Goal: Task Accomplishment & Management: Manage account settings

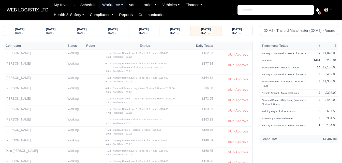
select select "1"
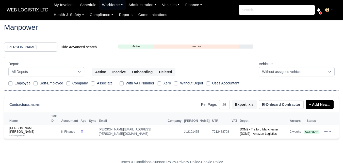
select select "25"
click at [16, 45] on input "KRIS" at bounding box center [30, 46] width 53 height 9
type input "DAVID"
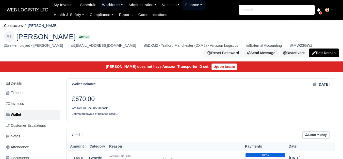
click at [183, 4] on link "Finance" at bounding box center [194, 5] width 23 height 10
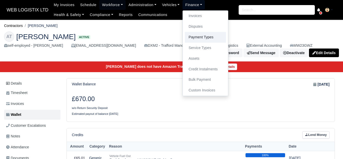
click at [199, 42] on link "Payment Types" at bounding box center [205, 37] width 41 height 11
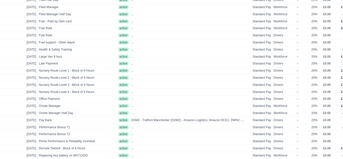
scroll to position [254, 20]
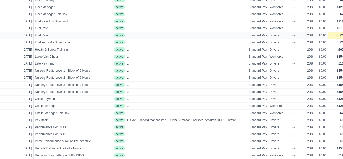
click at [340, 36] on span "£0.22" at bounding box center [344, 36] width 8 height 4
select select
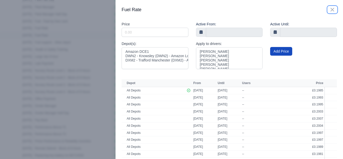
scroll to position [254, 16]
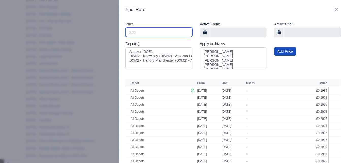
click at [168, 31] on input "Include Inactive" at bounding box center [159, 32] width 67 height 9
paste input "0.1988"
type input "0.1988"
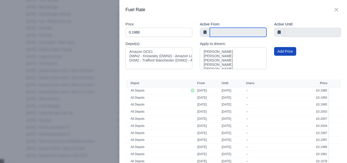
click at [230, 32] on input "text" at bounding box center [238, 32] width 57 height 9
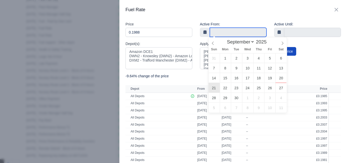
type input "21 September 2025"
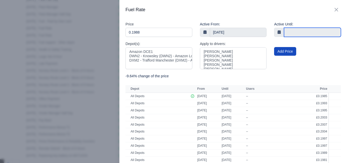
click at [297, 32] on input "text" at bounding box center [312, 32] width 57 height 9
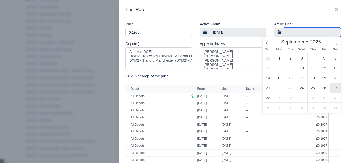
type input "27 September 2025"
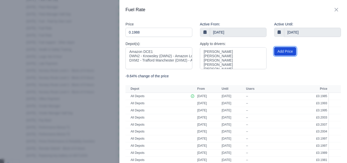
click at [284, 52] on button "Add Price" at bounding box center [285, 51] width 22 height 9
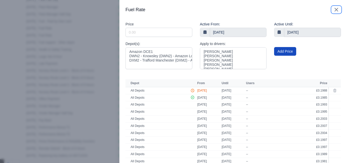
click at [333, 8] on icon "button" at bounding box center [336, 10] width 6 height 6
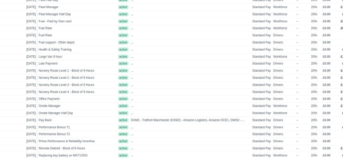
scroll to position [0, 16]
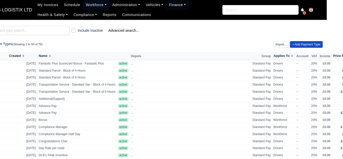
click at [98, 4] on link "Workforce" at bounding box center [96, 5] width 26 height 10
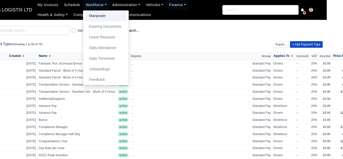
click at [99, 16] on link "Manpower" at bounding box center [105, 16] width 41 height 11
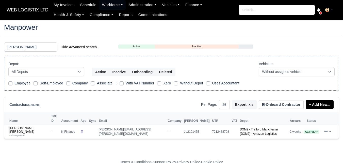
select select "25"
click at [21, 46] on input "[PERSON_NAME]" at bounding box center [30, 46] width 53 height 9
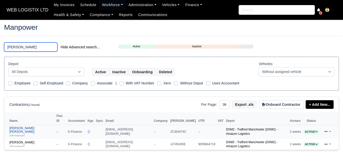
type input "SEAN"
click at [27, 126] on link "Sean James Kerr self-employed" at bounding box center [31, 131] width 45 height 11
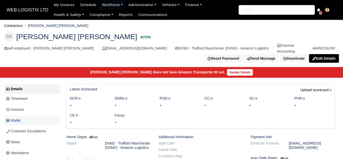
drag, startPoint x: 0, startPoint y: 0, endPoint x: 25, endPoint y: 118, distance: 120.5
click at [25, 118] on link "Wallet" at bounding box center [32, 121] width 56 height 10
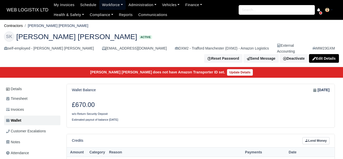
click at [109, 2] on link "Workforce" at bounding box center [112, 5] width 26 height 10
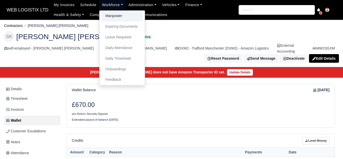
click at [109, 14] on link "Manpower" at bounding box center [122, 16] width 41 height 11
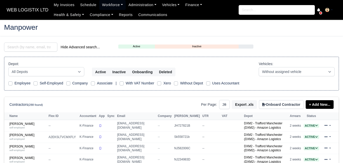
select select "25"
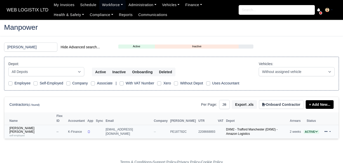
type input "PAIGE"
click at [25, 129] on td "Paige Nicole Pelham self-employed" at bounding box center [29, 132] width 51 height 14
click at [19, 134] on small "self-employed" at bounding box center [16, 135] width 15 height 3
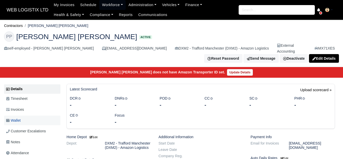
click at [10, 118] on span "Wallet" at bounding box center [13, 121] width 14 height 6
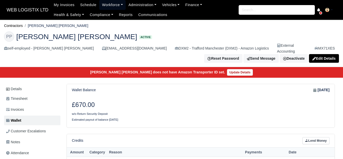
click at [108, 2] on link "Workforce" at bounding box center [112, 5] width 26 height 10
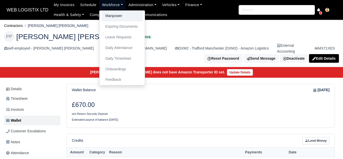
click at [113, 12] on link "Manpower" at bounding box center [122, 16] width 41 height 11
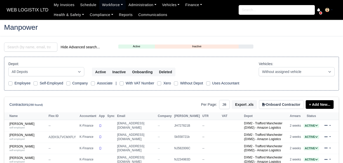
select select "25"
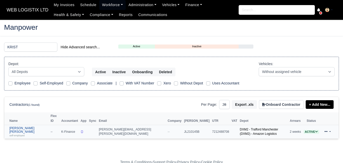
type input "KRIST"
click at [21, 126] on link "Kristopher John Morley self-employed" at bounding box center [28, 131] width 39 height 11
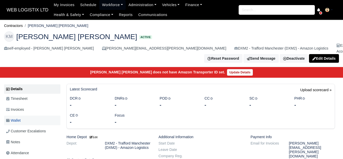
click at [21, 118] on span "Wallet" at bounding box center [13, 121] width 14 height 6
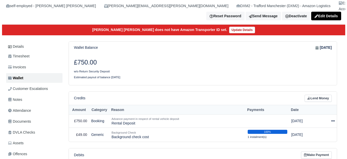
scroll to position [85, 0]
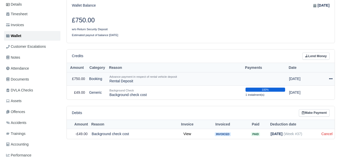
click at [332, 77] on icon at bounding box center [331, 79] width 4 height 4
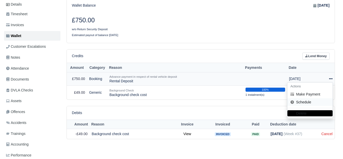
click at [301, 98] on link "Schedule" at bounding box center [310, 102] width 45 height 8
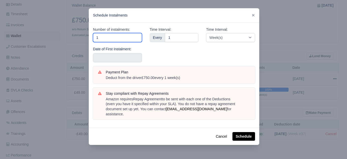
click at [124, 42] on input "1" at bounding box center [117, 37] width 49 height 9
type input "10"
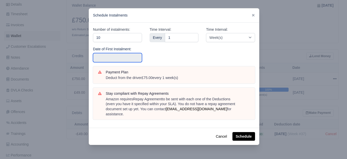
click at [125, 56] on input "text" at bounding box center [117, 57] width 49 height 9
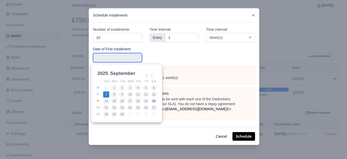
type input "[DATE]"
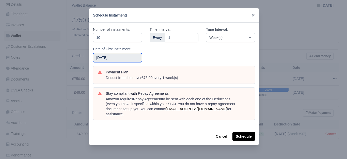
click at [124, 53] on input "2025-09-07" at bounding box center [117, 57] width 49 height 9
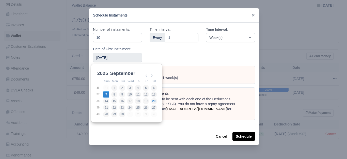
click at [179, 53] on div "Time Interval: Every 1" at bounding box center [174, 47] width 57 height 40
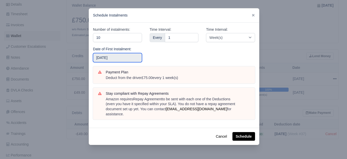
click at [131, 59] on input "2025-09-07" at bounding box center [117, 57] width 49 height 9
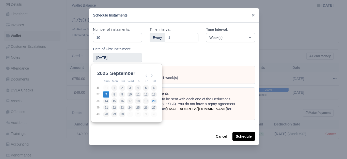
click at [172, 53] on div "Time Interval: Every 1" at bounding box center [174, 47] width 57 height 40
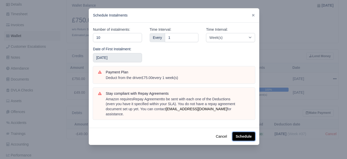
click at [243, 132] on button "Schedule" at bounding box center [243, 136] width 23 height 9
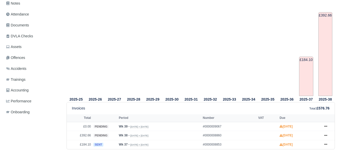
scroll to position [169, 0]
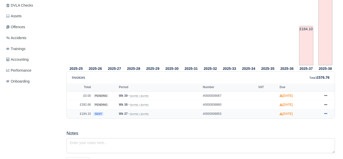
click at [328, 111] on link at bounding box center [326, 114] width 8 height 6
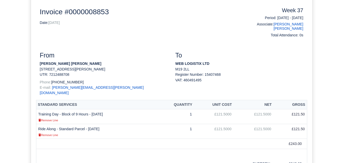
scroll to position [127, 0]
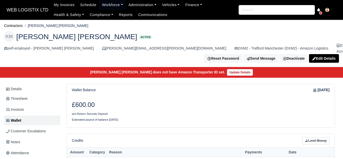
scroll to position [85, 0]
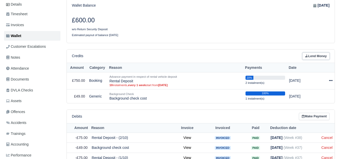
click at [314, 53] on link "Lend Money" at bounding box center [316, 56] width 27 height 7
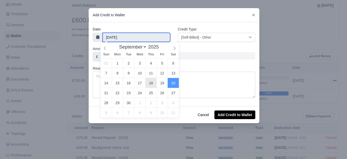
type input "18 September 2025"
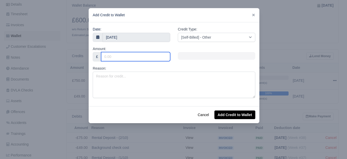
click at [148, 55] on input "Amount:" at bounding box center [135, 56] width 69 height 9
click at [123, 58] on input "Amount:" at bounding box center [135, 56] width 69 height 9
type input "75"
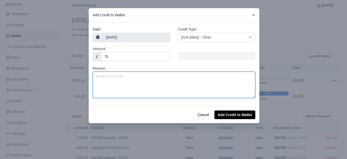
click at [137, 82] on textarea "Reason:" at bounding box center [174, 85] width 163 height 26
paste textarea "PL 2025 (Week 38 to Week 52)"
type textarea "PL 2025 (Week 38 to Week 52)"
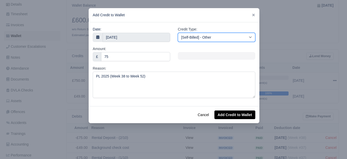
click at [218, 40] on select "[Self-Billed] - Other [Self-Billed] - Negative Invoice [Self-Billed] - Keychain…" at bounding box center [216, 37] width 77 height 9
click at [178, 33] on select "[Self-Billed] - Other [Self-Billed] - Negative Invoice [Self-Billed] - Keychain…" at bounding box center [216, 37] width 77 height 9
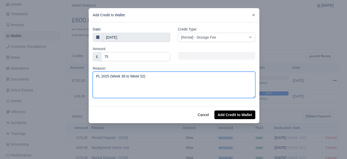
click at [150, 84] on textarea "PL 2025 (Week 38 to Week 52)" at bounding box center [174, 85] width 163 height 26
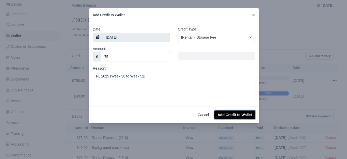
click at [227, 112] on button "Add Credit to Wallet" at bounding box center [234, 115] width 41 height 9
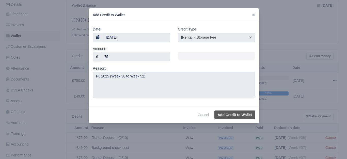
select select "other"
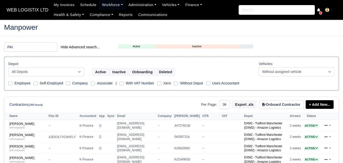
select select "25"
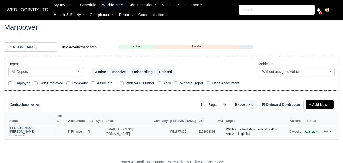
type input "[PERSON_NAME]"
click at [34, 133] on div "self-employed" at bounding box center [31, 135] width 45 height 4
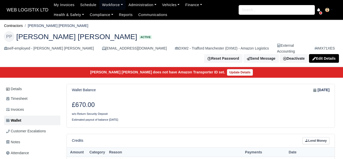
scroll to position [85, 0]
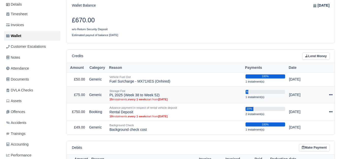
drag, startPoint x: 109, startPoint y: 89, endPoint x: 160, endPoint y: 92, distance: 51.1
click at [160, 92] on td "Storage Fee PL 2025 (Week 38 to Week 52) 15 instalments, every 1 week start fro…" at bounding box center [175, 94] width 136 height 17
copy td "PL 2025 (Week 38 to Week 52)"
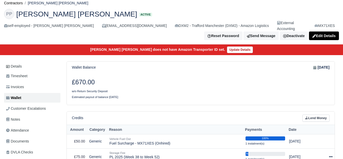
scroll to position [0, 0]
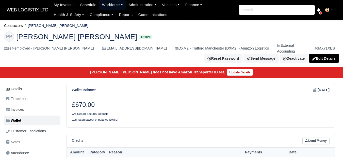
click at [102, 4] on link "Workforce" at bounding box center [112, 5] width 26 height 10
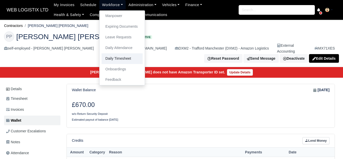
click at [120, 59] on link "Daily Timesheet" at bounding box center [122, 58] width 41 height 11
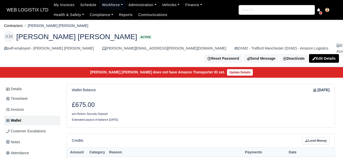
drag, startPoint x: 0, startPoint y: 0, endPoint x: 336, endPoint y: 74, distance: 343.7
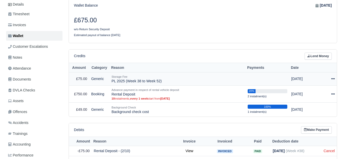
scroll to position [85, 0]
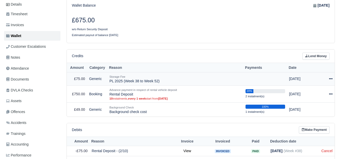
click at [333, 74] on td "Actions Make Payment Schedule Delete" at bounding box center [327, 78] width 14 height 13
click at [332, 77] on icon at bounding box center [331, 79] width 4 height 4
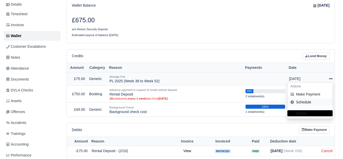
click at [301, 98] on link "Schedule" at bounding box center [310, 102] width 45 height 8
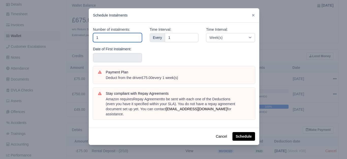
click at [103, 39] on input "1" at bounding box center [117, 37] width 49 height 9
type input "15"
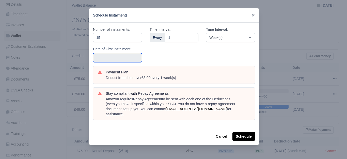
click at [103, 53] on input "text" at bounding box center [117, 57] width 49 height 9
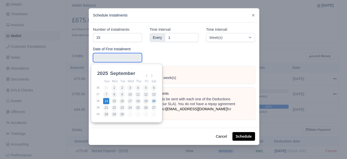
type input "2025-09-14"
click at [107, 61] on input "2025-09-14" at bounding box center [117, 57] width 49 height 9
click at [180, 48] on div "Time Interval: Every 1" at bounding box center [174, 47] width 57 height 40
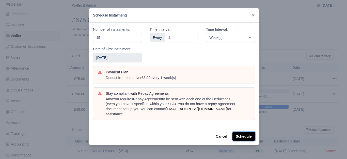
click at [234, 132] on button "Schedule" at bounding box center [243, 136] width 23 height 9
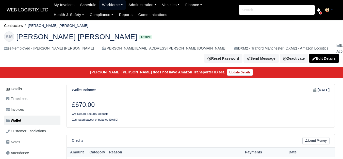
click at [99, 8] on link "Workforce" at bounding box center [112, 5] width 26 height 10
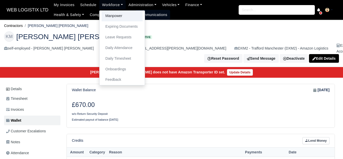
click at [104, 15] on link "Manpower" at bounding box center [122, 16] width 41 height 11
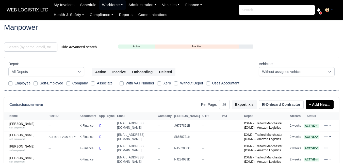
select select "25"
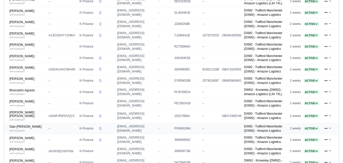
scroll to position [169, 0]
click at [28, 103] on link "[PERSON_NAME] self-employed" at bounding box center [27, 103] width 37 height 7
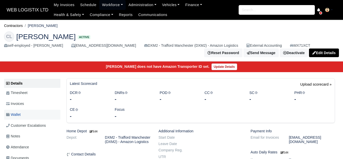
click at [24, 115] on link "Wallet" at bounding box center [32, 115] width 56 height 10
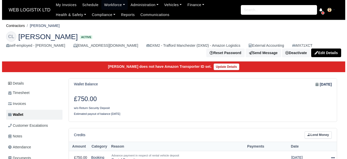
scroll to position [85, 0]
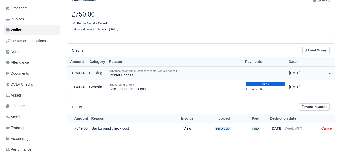
click at [329, 71] on div at bounding box center [327, 73] width 10 height 6
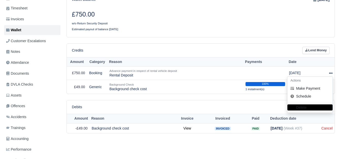
click at [223, 29] on div "£750.00 w/o Return Security Deposit Estimated payout of balance [DATE]" at bounding box center [201, 21] width 268 height 31
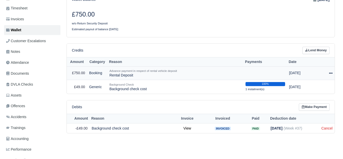
click at [330, 75] on icon at bounding box center [331, 73] width 4 height 4
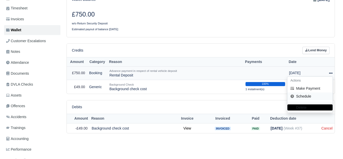
click at [308, 96] on link "Schedule" at bounding box center [310, 96] width 45 height 8
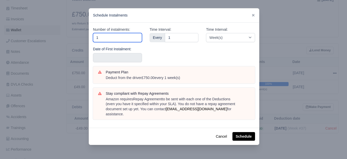
click at [117, 37] on input "1" at bounding box center [117, 37] width 49 height 9
type input "10"
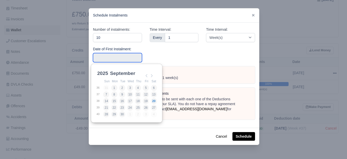
click at [108, 56] on input "Use the arrow keys to pick a date" at bounding box center [117, 57] width 49 height 9
click at [117, 57] on input "2025-09-14" at bounding box center [117, 57] width 49 height 9
type input "2025-09-07"
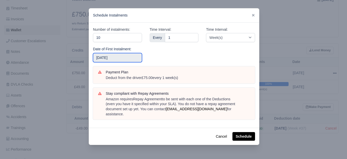
click at [123, 59] on input "2025-09-07" at bounding box center [117, 57] width 49 height 9
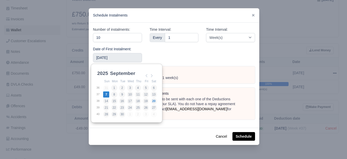
click at [152, 57] on div "Time Interval: Every 1" at bounding box center [174, 47] width 57 height 40
click at [120, 57] on input "2025-09-07" at bounding box center [117, 57] width 49 height 9
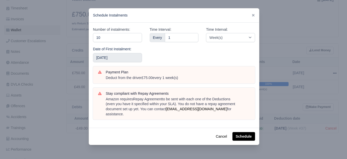
click at [169, 57] on div "Time Interval: Every 1" at bounding box center [174, 47] width 57 height 40
click at [243, 132] on button "Schedule" at bounding box center [243, 136] width 23 height 9
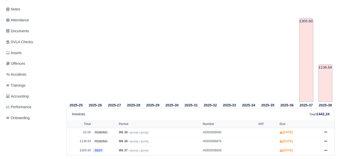
scroll to position [169, 0]
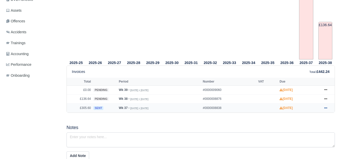
click at [326, 108] on icon at bounding box center [325, 107] width 3 height 1
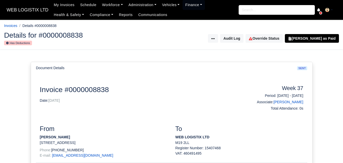
scroll to position [127, 0]
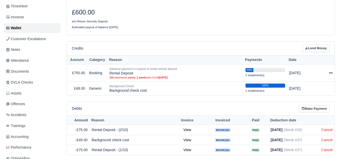
scroll to position [39, 0]
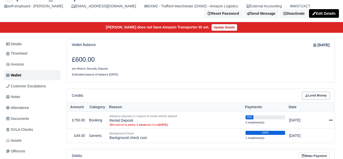
click at [318, 96] on link "Lend Money" at bounding box center [316, 95] width 27 height 7
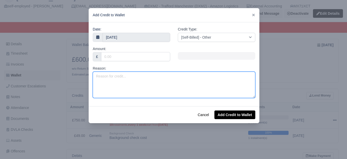
click at [141, 86] on textarea "Reason:" at bounding box center [174, 85] width 163 height 26
click at [179, 74] on textarea "Reason:" at bounding box center [174, 85] width 163 height 26
paste textarea "PL 2025 (Week 38 to Week 52)"
type textarea "PL 2025 (Week 38 to Week 52)"
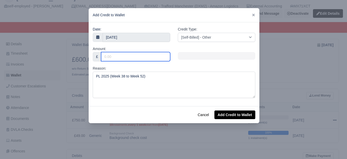
click at [126, 59] on input "Amount:" at bounding box center [135, 56] width 69 height 9
type input "75"
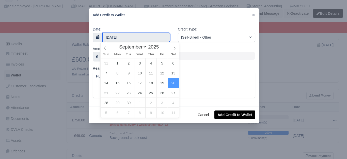
click at [126, 38] on input "20 September 2025" at bounding box center [137, 37] width 68 height 9
type input "18 September 2025"
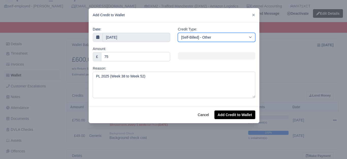
drag, startPoint x: 202, startPoint y: 36, endPoint x: 202, endPoint y: 39, distance: 3.6
click at [202, 36] on select "[Self-Billed] - Other [Self-Billed] - Negative Invoice [Self-Billed] - Keychain…" at bounding box center [216, 37] width 77 height 9
click at [178, 33] on select "[Self-Billed] - Other [Self-Billed] - Negative Invoice [Self-Billed] - Keychain…" at bounding box center [216, 37] width 77 height 9
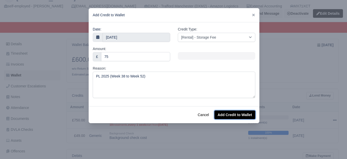
click at [223, 112] on button "Add Credit to Wallet" at bounding box center [234, 115] width 41 height 9
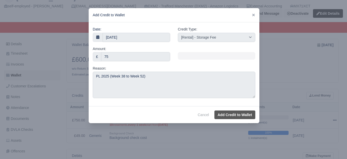
select select "other"
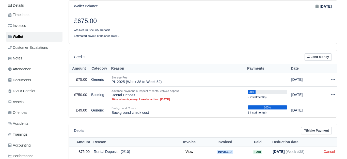
scroll to position [122, 0]
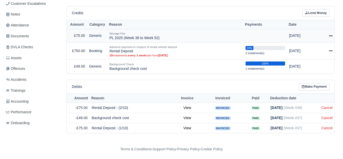
click at [332, 36] on icon at bounding box center [331, 36] width 4 height 4
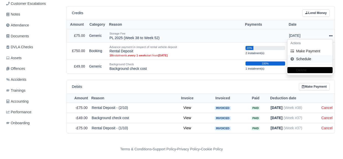
click at [328, 60] on link "Schedule" at bounding box center [310, 59] width 45 height 8
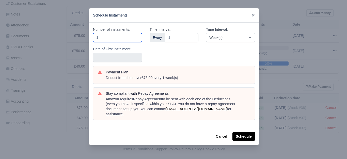
click at [120, 40] on input "1" at bounding box center [117, 37] width 49 height 9
type input "15"
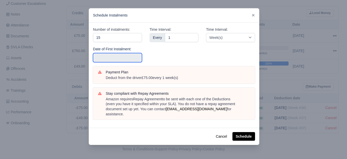
click at [108, 61] on input "text" at bounding box center [117, 57] width 49 height 9
click at [109, 59] on input "2025-09-07" at bounding box center [117, 57] width 49 height 9
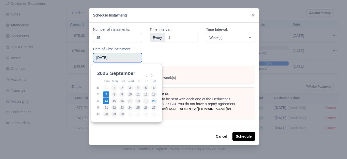
type input "2025-09-14"
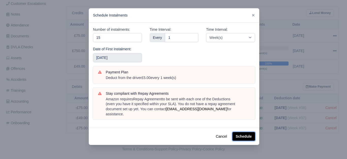
click at [247, 132] on button "Schedule" at bounding box center [243, 136] width 23 height 9
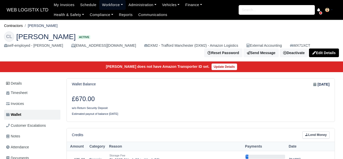
click at [108, 3] on link "Workforce" at bounding box center [112, 5] width 26 height 10
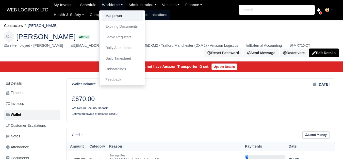
click at [106, 14] on link "Manpower" at bounding box center [122, 16] width 41 height 11
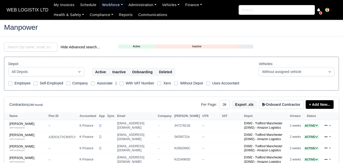
select select "25"
click at [25, 127] on div "self-employed" at bounding box center [27, 128] width 37 height 4
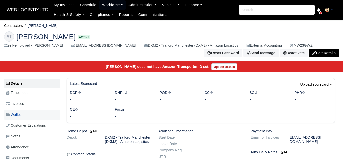
click at [21, 118] on span "Wallet" at bounding box center [13, 115] width 14 height 6
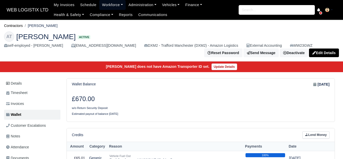
click at [99, 6] on link "Workforce" at bounding box center [112, 5] width 26 height 10
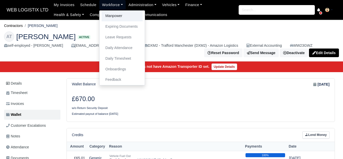
click at [118, 16] on link "Manpower" at bounding box center [122, 16] width 41 height 11
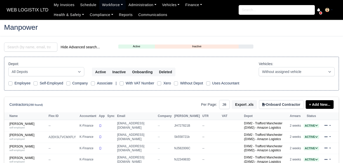
select select "25"
click at [25, 49] on input "search" at bounding box center [30, 46] width 53 height 9
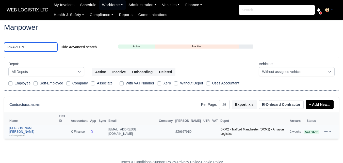
type input "PRAVEEN"
click at [39, 133] on div "self-employed" at bounding box center [32, 135] width 47 height 4
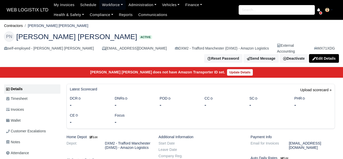
click at [25, 116] on link "Wallet" at bounding box center [32, 121] width 56 height 10
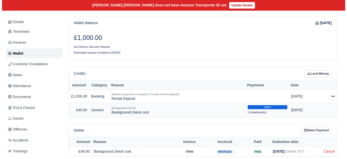
scroll to position [85, 0]
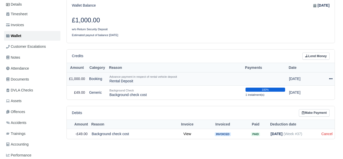
click at [333, 75] on td "Actions Make Payment Schedule [GEOGRAPHIC_DATA]" at bounding box center [327, 78] width 14 height 13
click at [334, 75] on td "Actions Make Payment Schedule [GEOGRAPHIC_DATA]" at bounding box center [327, 78] width 14 height 13
click at [331, 78] on icon at bounding box center [331, 78] width 4 height 1
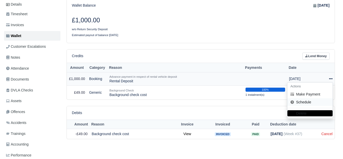
click at [305, 98] on link "Schedule" at bounding box center [310, 102] width 45 height 8
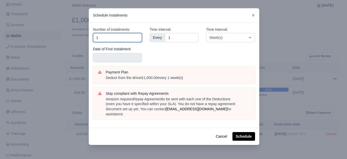
click at [128, 37] on input "1" at bounding box center [117, 37] width 49 height 9
type input "10"
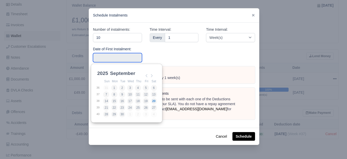
click at [124, 53] on input "Use the arrow keys to pick a date" at bounding box center [117, 57] width 49 height 9
type input "2025-09-07"
click at [133, 58] on input "2025-09-07" at bounding box center [117, 57] width 49 height 9
click at [163, 52] on div "Time Interval: Every 1" at bounding box center [174, 47] width 57 height 40
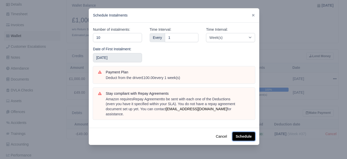
click at [243, 136] on button "Schedule" at bounding box center [243, 136] width 23 height 9
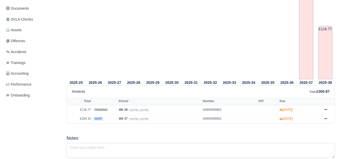
scroll to position [169, 0]
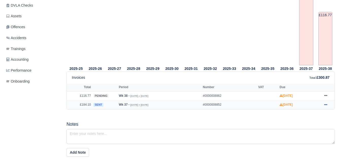
click at [327, 103] on icon at bounding box center [325, 104] width 3 height 3
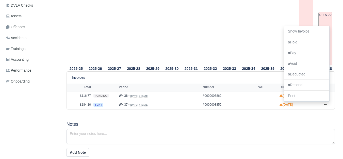
click at [292, 122] on h5 "Notes" at bounding box center [201, 124] width 269 height 5
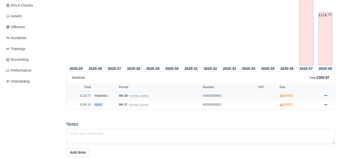
click at [327, 95] on icon at bounding box center [325, 95] width 3 height 1
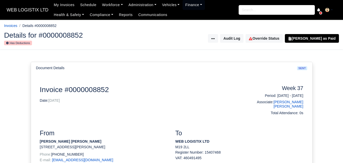
scroll to position [127, 0]
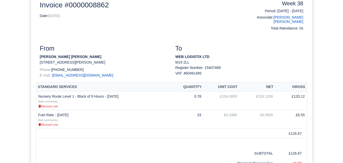
scroll to position [85, 0]
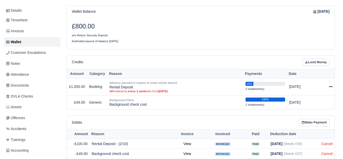
scroll to position [85, 0]
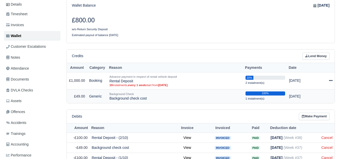
click at [196, 91] on td "Background Check Background check cost" at bounding box center [175, 96] width 136 height 14
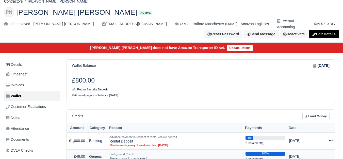
scroll to position [42, 0]
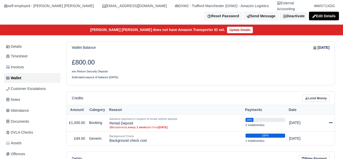
scroll to position [42, 0]
click at [318, 95] on link "Lend Money" at bounding box center [316, 98] width 27 height 7
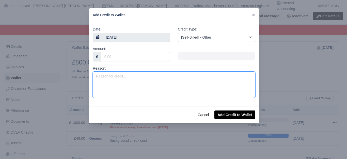
click at [119, 91] on textarea "Reason:" at bounding box center [174, 85] width 163 height 26
paste textarea "PL 2025 (Week 38 to Week 52)"
type textarea "PL 2025 (Week 38 to Week 52)"
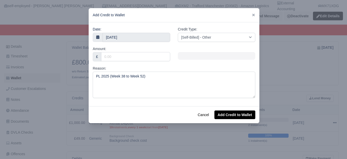
click at [121, 52] on div "Amount: £" at bounding box center [131, 53] width 77 height 15
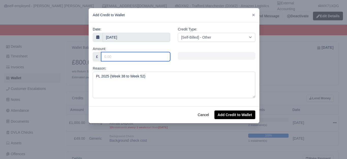
click at [121, 55] on input "Amount:" at bounding box center [135, 56] width 69 height 9
type input "75"
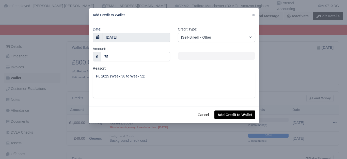
click at [136, 32] on div "Date: [DATE]" at bounding box center [131, 33] width 77 height 15
click at [134, 40] on body "WEB LOGISTIX LTD My Invoices Schedule Workforce Manpower Expiring Documents Lea…" at bounding box center [173, 37] width 347 height 159
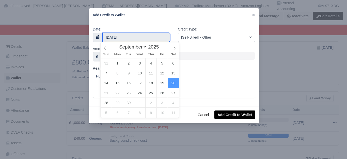
type input "18 September 2025"
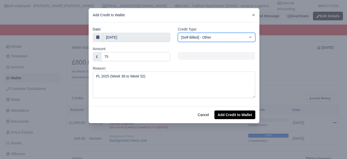
click at [206, 34] on select "[Self-Billed] - Other [Self-Billed] - Negative Invoice [Self-Billed] - Keychain…" at bounding box center [216, 37] width 77 height 9
click at [178, 33] on select "[Self-Billed] - Other [Self-Billed] - Negative Invoice [Self-Billed] - Keychain…" at bounding box center [216, 37] width 77 height 9
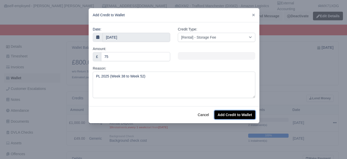
click at [244, 116] on button "Add Credit to Wallet" at bounding box center [234, 115] width 41 height 9
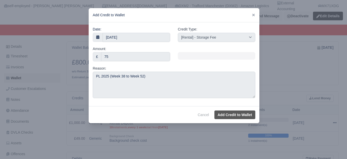
select select "other"
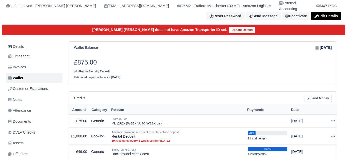
scroll to position [124, 0]
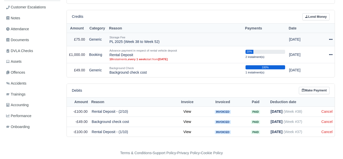
click at [330, 39] on icon at bounding box center [331, 39] width 4 height 1
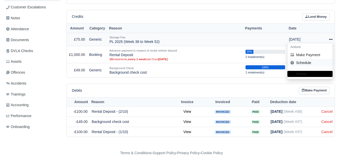
click at [318, 59] on link "Schedule" at bounding box center [310, 63] width 45 height 8
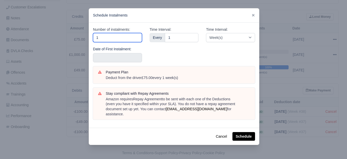
click at [100, 38] on input "1" at bounding box center [117, 37] width 49 height 9
type input "15"
click at [97, 64] on div "Number of instalments: 15 Date of First Instalment:" at bounding box center [117, 47] width 57 height 40
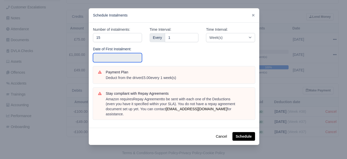
click at [96, 61] on input "text" at bounding box center [117, 57] width 49 height 9
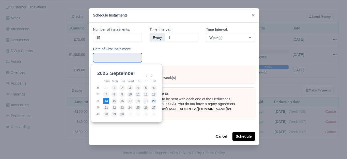
type input "2025-09-14"
click at [117, 56] on input "2025-09-14" at bounding box center [117, 57] width 49 height 9
click at [138, 55] on input "2025-09-14" at bounding box center [117, 57] width 49 height 9
click at [197, 55] on div "Time Interval: Every 1" at bounding box center [174, 47] width 57 height 40
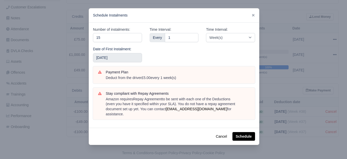
click at [239, 128] on div "Cancel Schedule" at bounding box center [174, 136] width 170 height 17
click at [238, 134] on button "Schedule" at bounding box center [243, 136] width 23 height 9
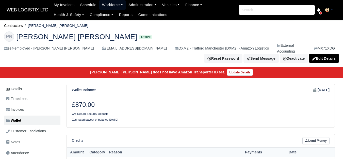
click at [114, 5] on link "Workforce" at bounding box center [112, 5] width 26 height 10
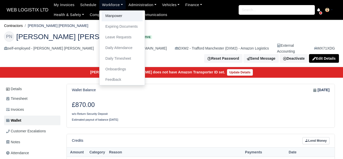
click at [120, 16] on link "Manpower" at bounding box center [122, 16] width 41 height 11
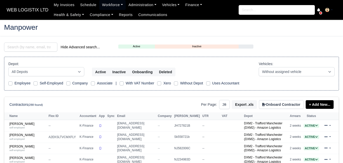
select select "25"
click at [13, 48] on input "search" at bounding box center [30, 46] width 53 height 9
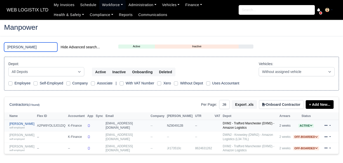
type input "[PERSON_NAME]"
click at [21, 126] on div "self-employed" at bounding box center [21, 128] width 25 height 4
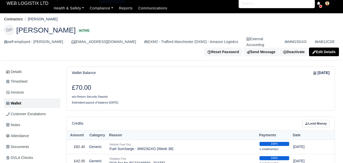
scroll to position [42, 0]
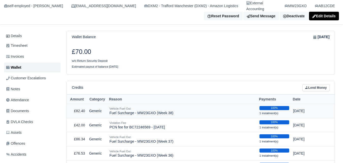
drag, startPoint x: 109, startPoint y: 109, endPoint x: 181, endPoint y: 109, distance: 72.2
click at [181, 109] on td "Vehicle Fuel Out Fuel Surcharge - MW23GXO (Week 38)" at bounding box center [182, 111] width 150 height 14
copy td "Fuel Surcharge - MW23GXO (Week 38)"
click at [309, 84] on link "Lend Money" at bounding box center [316, 87] width 27 height 7
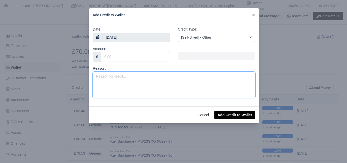
click at [187, 85] on textarea "Reason:" at bounding box center [174, 85] width 163 height 26
paste textarea "Fuel Surcharge - MW23GXO (Week 38)"
click at [153, 77] on textarea "Fuel Surcharge - MW23GXO (Week 38)" at bounding box center [174, 85] width 163 height 26
click at [155, 77] on textarea "Fuel Surcharge - MW23GXO (Week 38)" at bounding box center [174, 85] width 163 height 26
type textarea "Fuel Surcharge - MW23GXO (Week 38)"
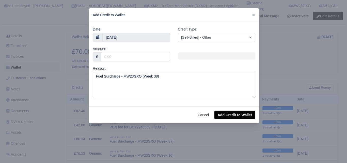
click at [150, 62] on div "Amount: £" at bounding box center [131, 56] width 85 height 20
click at [150, 32] on div "Date: 20 September 2025" at bounding box center [131, 33] width 77 height 15
click at [145, 56] on input "Amount:" at bounding box center [135, 56] width 69 height 9
paste input "85.74"
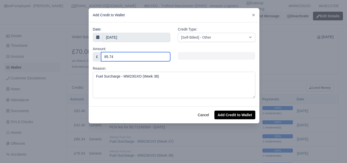
type input "85.74"
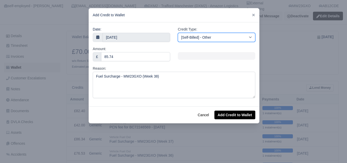
click at [211, 33] on select "[Self-Billed] - Other [Self-Billed] - Negative Invoice [Self-Billed] - Keychain…" at bounding box center [216, 37] width 77 height 9
click at [178, 33] on select "[Self-Billed] - Other [Self-Billed] - Negative Invoice [Self-Billed] - Keychain…" at bounding box center [216, 37] width 77 height 9
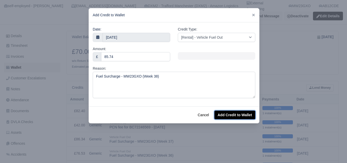
click at [237, 115] on button "Add Credit to Wallet" at bounding box center [234, 115] width 41 height 9
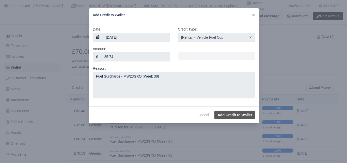
select select "other"
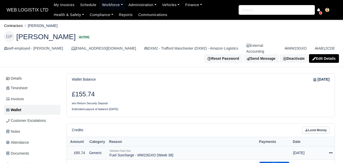
click at [332, 151] on icon at bounding box center [331, 153] width 4 height 4
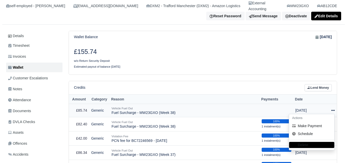
scroll to position [42, 0]
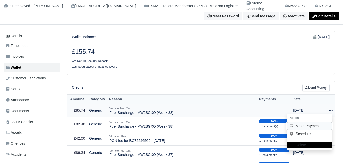
click at [316, 122] on button "Make Payment" at bounding box center [309, 126] width 45 height 8
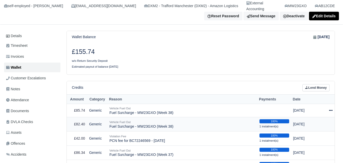
select select "6954"
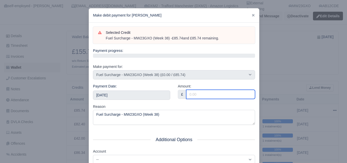
click at [189, 95] on input "Amount:" at bounding box center [220, 94] width 69 height 9
paste input "85.74"
type input "85.74"
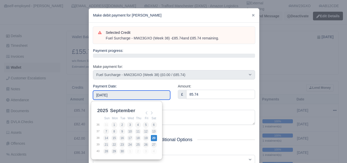
click at [160, 99] on input "2025-09-20" at bounding box center [131, 94] width 77 height 9
click at [186, 102] on div "Amount: £ 85.74" at bounding box center [216, 93] width 85 height 20
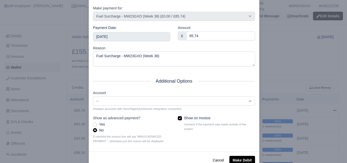
scroll to position [73, 0]
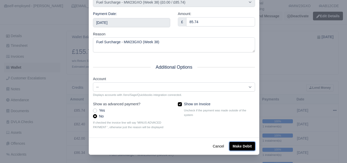
click at [239, 143] on button "Make Debit" at bounding box center [242, 146] width 26 height 9
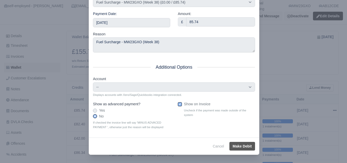
type input "2025-09-20T23:59:59+01:00"
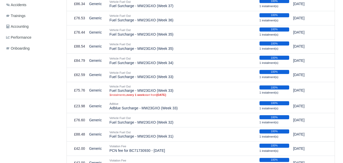
scroll to position [127, 0]
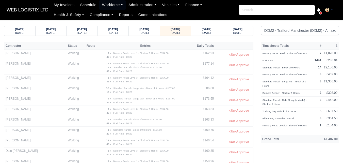
select select "1"
click at [206, 26] on div "[DATE] [DATE]" at bounding box center [206, 30] width 23 height 9
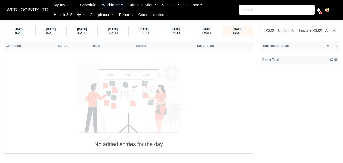
select select "1"
click at [15, 34] on small "[DATE]" at bounding box center [19, 32] width 9 height 3
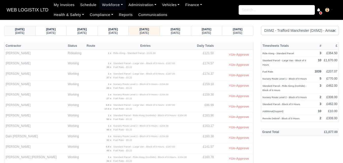
click at [14, 34] on div "[DATE]" at bounding box center [19, 33] width 21 height 4
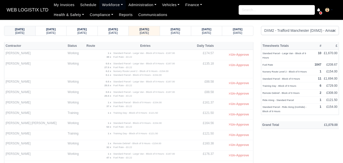
click at [14, 34] on div "[DATE]" at bounding box center [19, 33] width 21 height 4
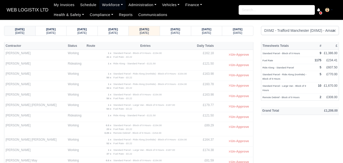
click at [14, 34] on div "[DATE]" at bounding box center [19, 33] width 21 height 4
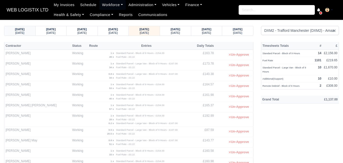
click at [15, 34] on small "[DATE]" at bounding box center [19, 32] width 9 height 3
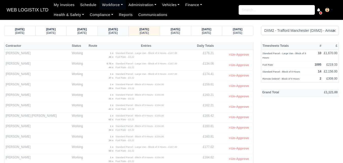
click at [118, 28] on strong "[DATE]" at bounding box center [113, 29] width 10 height 3
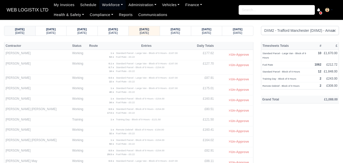
click at [25, 29] on strong "[DATE]" at bounding box center [20, 29] width 10 height 3
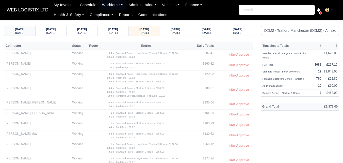
click at [25, 29] on strong "[DATE]" at bounding box center [20, 29] width 10 height 3
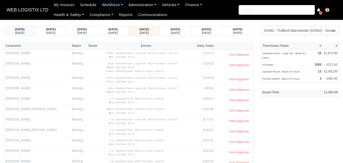
click at [25, 29] on strong "[DATE]" at bounding box center [20, 29] width 10 height 3
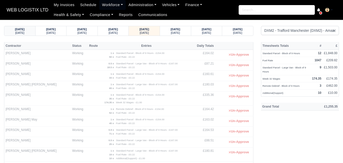
click at [25, 29] on strong "[DATE]" at bounding box center [20, 29] width 10 height 3
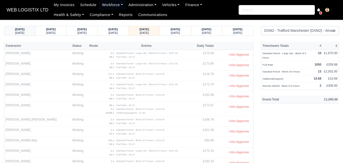
click at [22, 28] on strong "[DATE]" at bounding box center [20, 29] width 10 height 3
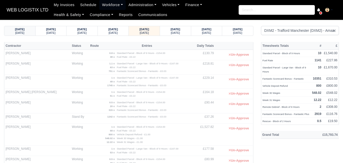
click at [22, 29] on strong "[DATE]" at bounding box center [20, 29] width 10 height 3
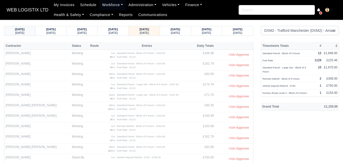
click at [22, 30] on strong "[DATE]" at bounding box center [20, 29] width 10 height 3
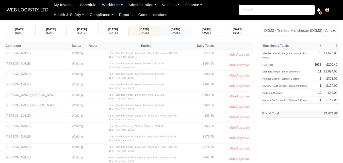
click at [180, 29] on strong "[DATE]" at bounding box center [176, 29] width 10 height 3
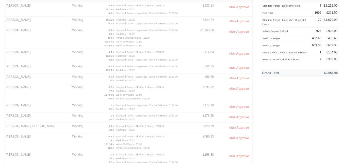
scroll to position [42, 0]
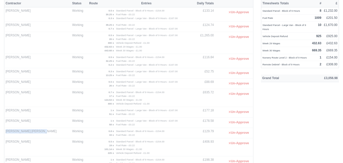
drag, startPoint x: 6, startPoint y: 130, endPoint x: 41, endPoint y: 132, distance: 35.4
click at [41, 132] on td "[PERSON_NAME] [PERSON_NAME]" at bounding box center [37, 133] width 67 height 10
copy td "[PERSON_NAME] [PERSON_NAME]"
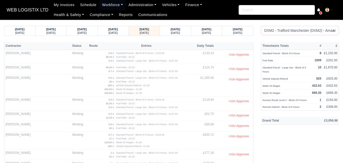
click at [141, 45] on th "Entries" at bounding box center [146, 46] width 89 height 8
